Goal: Transaction & Acquisition: Download file/media

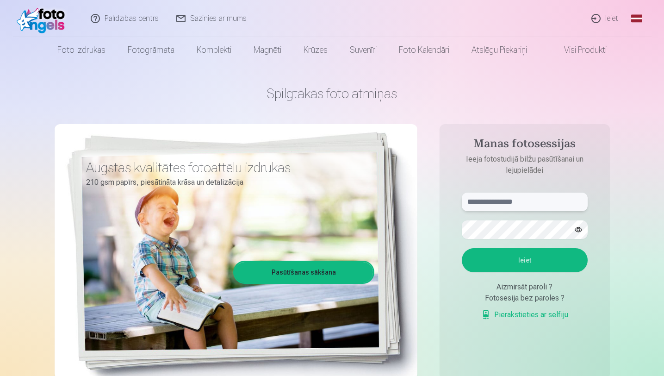
click at [450, 201] on input "text" at bounding box center [525, 201] width 126 height 19
type input "**********"
click at [450, 266] on button "Ieiet" at bounding box center [525, 260] width 126 height 24
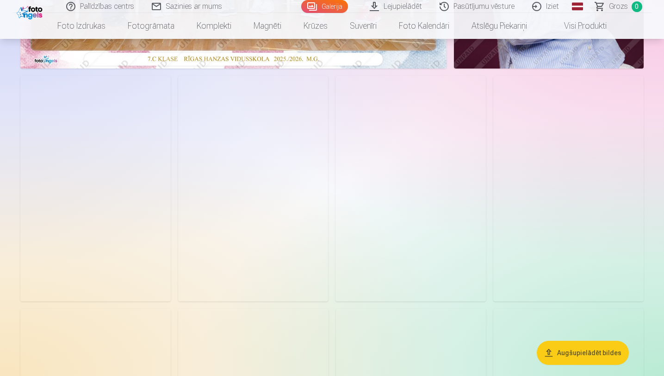
scroll to position [321, 0]
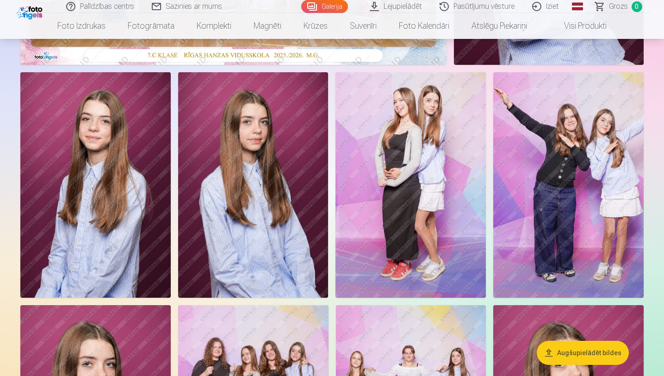
click at [572, 356] on button "Augšupielādēt bildes" at bounding box center [583, 352] width 92 height 24
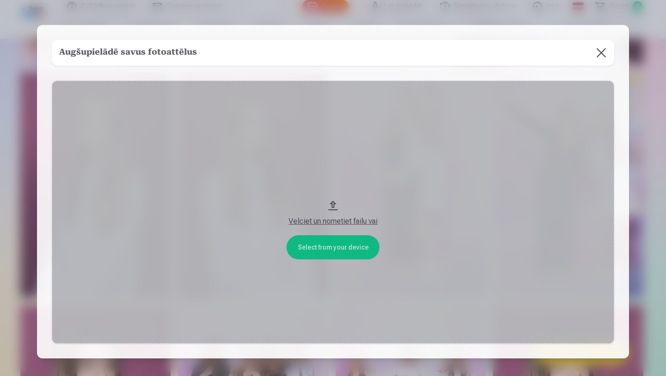
click at [604, 49] on button at bounding box center [601, 53] width 26 height 26
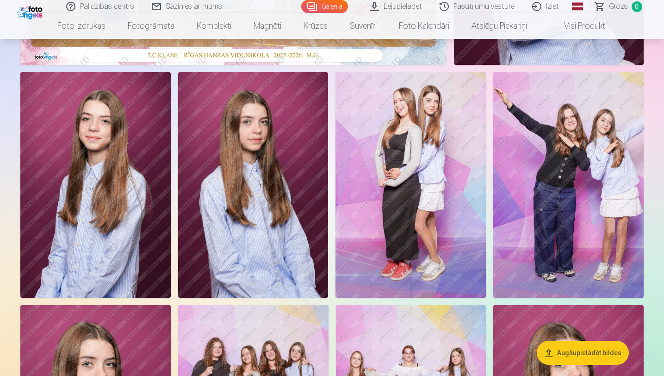
click at [394, 7] on link "Lejupielādēt" at bounding box center [396, 6] width 70 height 13
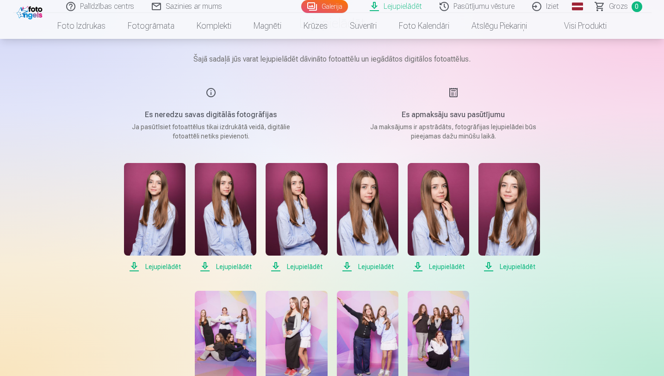
scroll to position [74, 0]
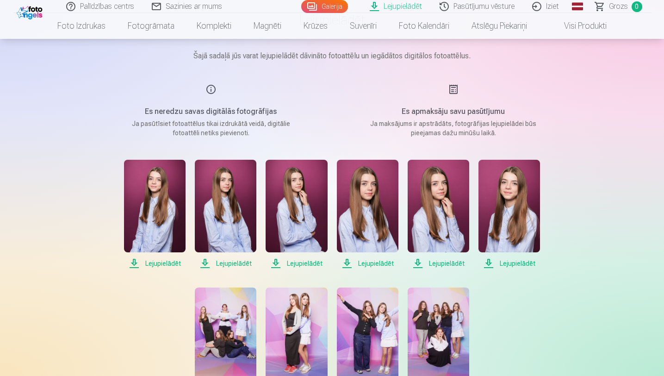
click at [164, 263] on span "Lejupielādēt" at bounding box center [155, 263] width 62 height 11
click at [234, 263] on span "Lejupielādēt" at bounding box center [226, 263] width 62 height 11
click at [302, 262] on span "Lejupielādēt" at bounding box center [297, 263] width 62 height 11
click at [376, 263] on span "Lejupielādēt" at bounding box center [368, 263] width 62 height 11
click at [445, 265] on span "Lejupielādēt" at bounding box center [439, 263] width 62 height 11
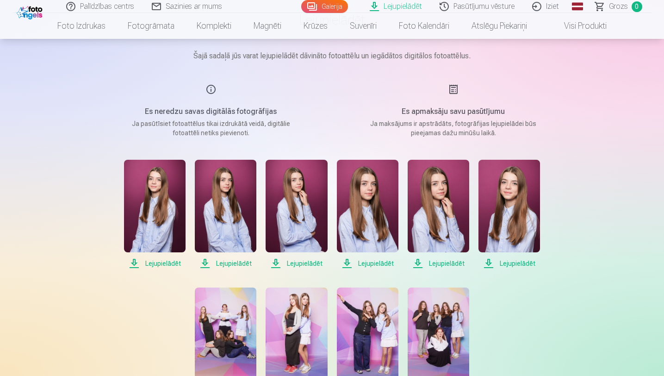
click at [524, 264] on span "Lejupielādēt" at bounding box center [509, 263] width 62 height 11
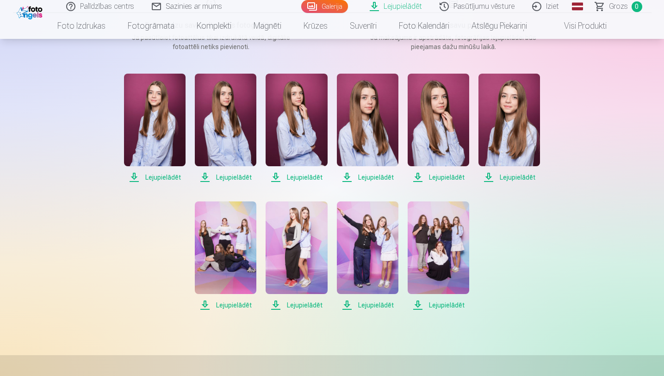
scroll to position [161, 0]
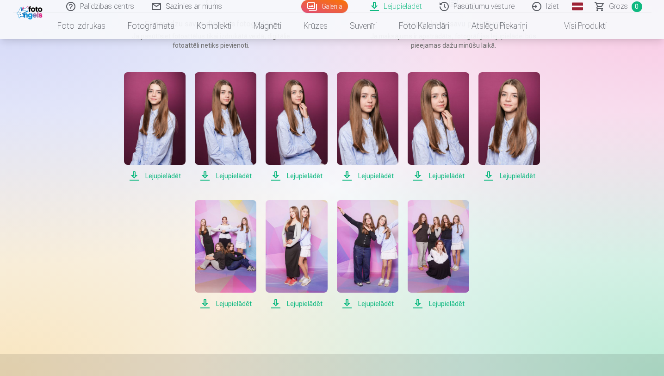
click at [235, 305] on span "Lejupielādēt" at bounding box center [226, 303] width 62 height 11
click at [298, 305] on span "Lejupielādēt" at bounding box center [297, 303] width 62 height 11
click at [377, 304] on span "Lejupielādēt" at bounding box center [368, 303] width 62 height 11
click at [452, 302] on span "Lejupielādēt" at bounding box center [439, 303] width 62 height 11
click at [549, 8] on link "Iziet" at bounding box center [546, 6] width 44 height 13
